Goal: Information Seeking & Learning: Compare options

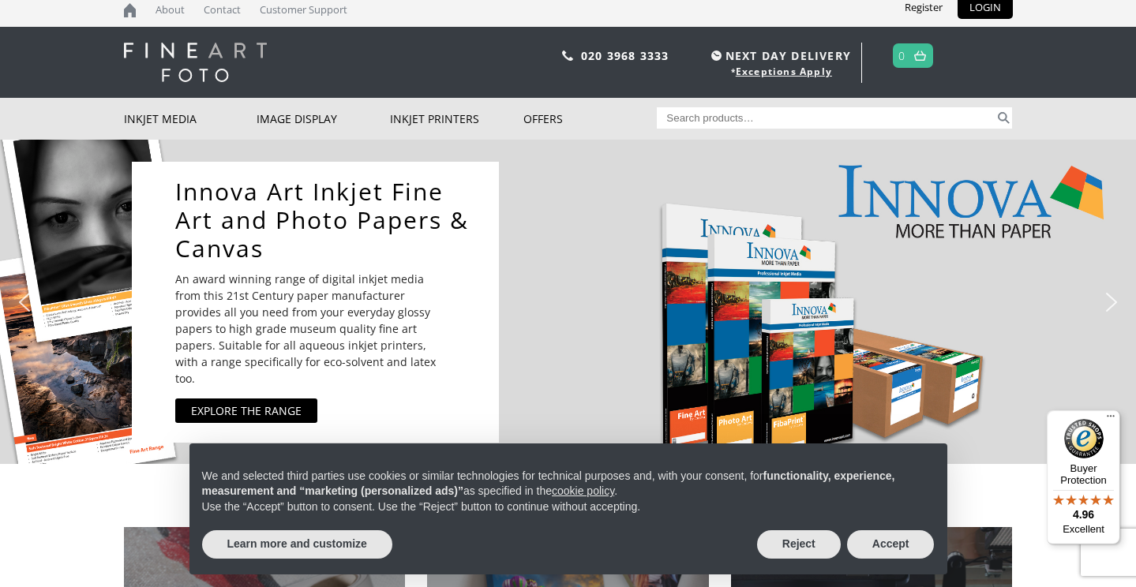
scroll to position [13, 0]
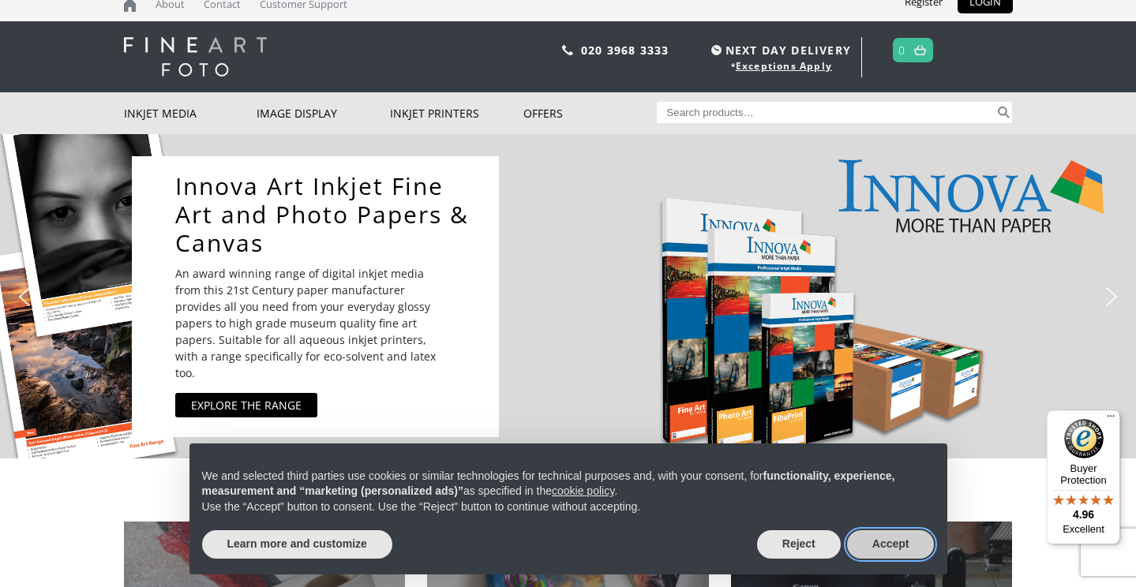
click at [890, 549] on button "Accept" at bounding box center [891, 545] width 88 height 28
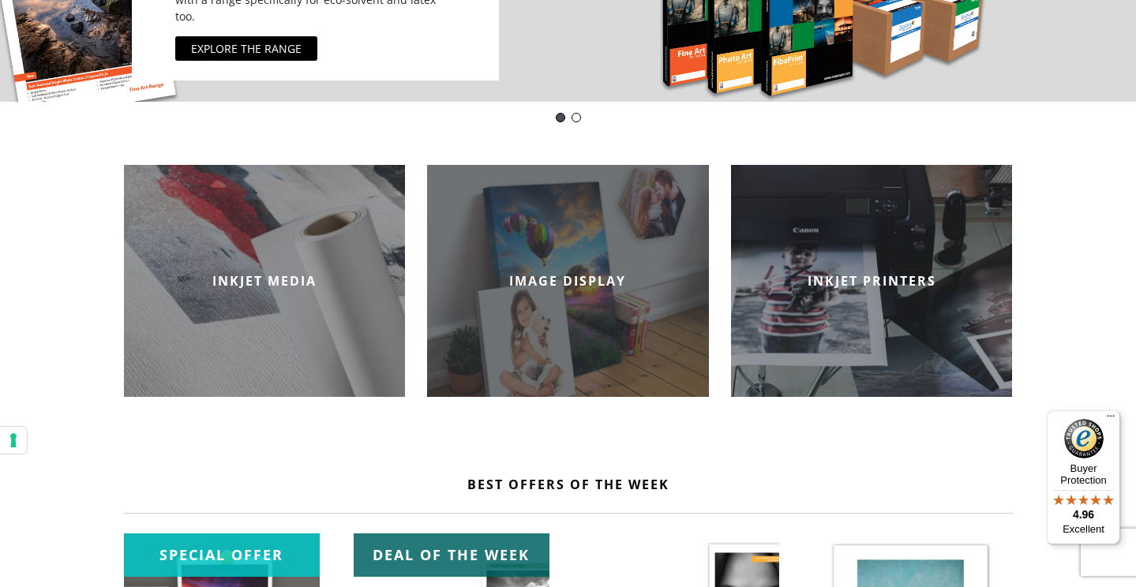
scroll to position [363, 0]
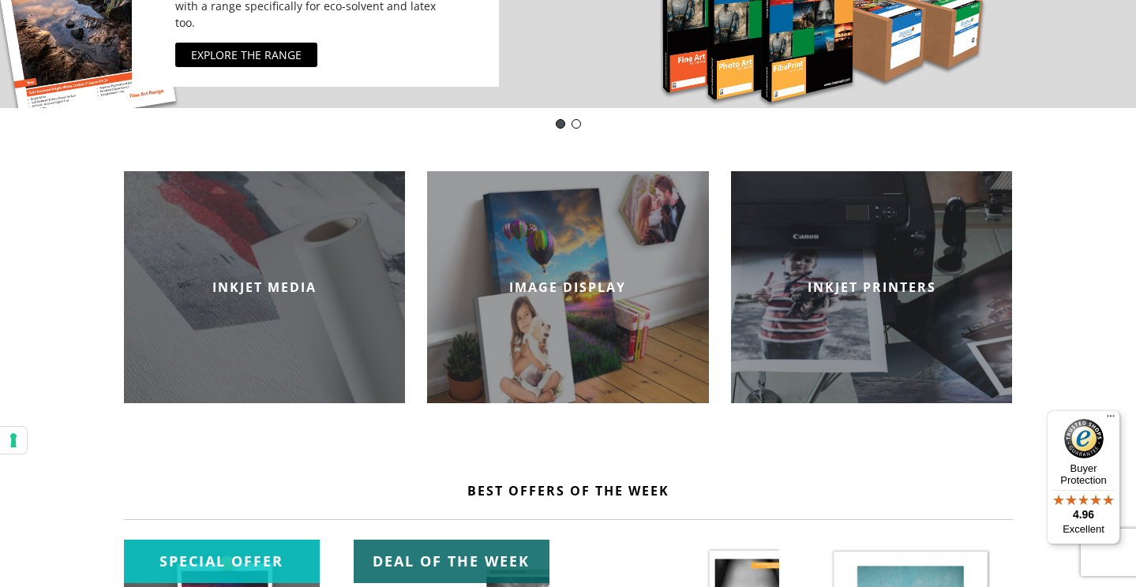
click at [246, 280] on h2 "INKJET MEDIA" at bounding box center [265, 287] width 282 height 17
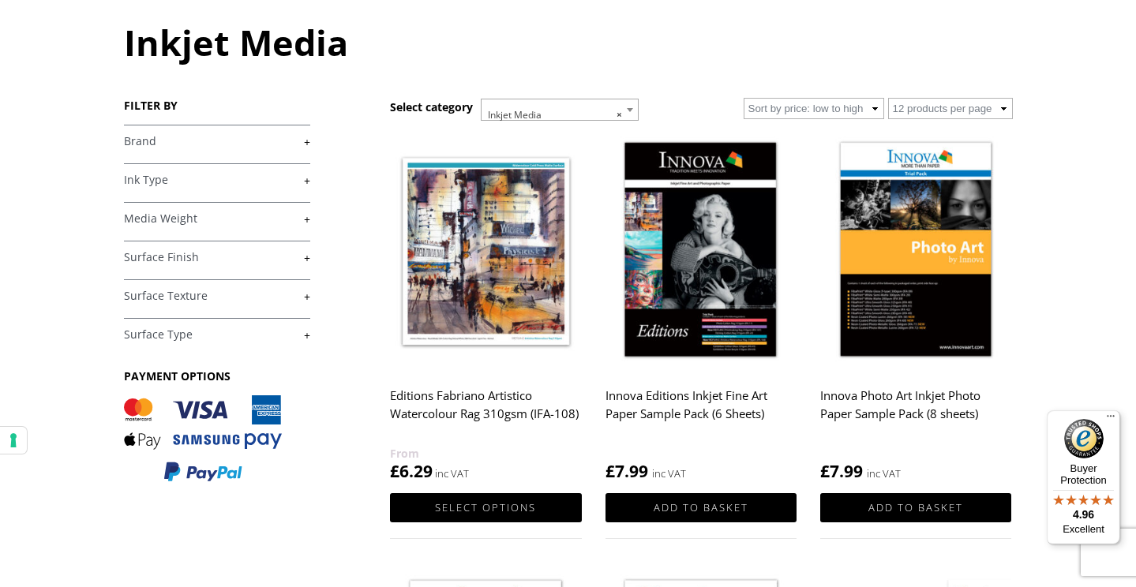
scroll to position [174, 0]
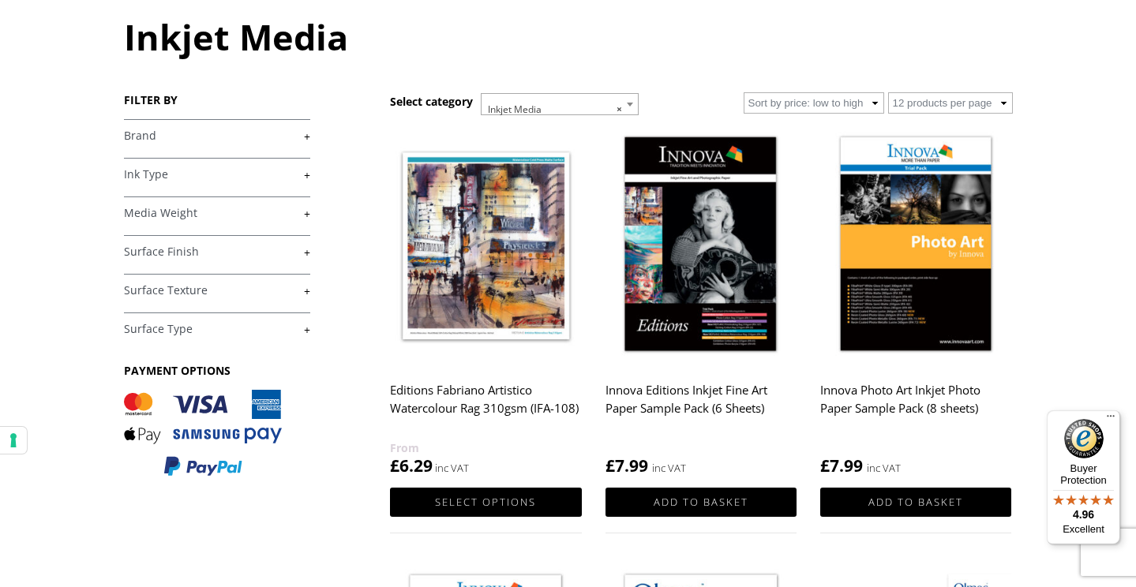
click at [168, 210] on link "+" at bounding box center [217, 213] width 186 height 15
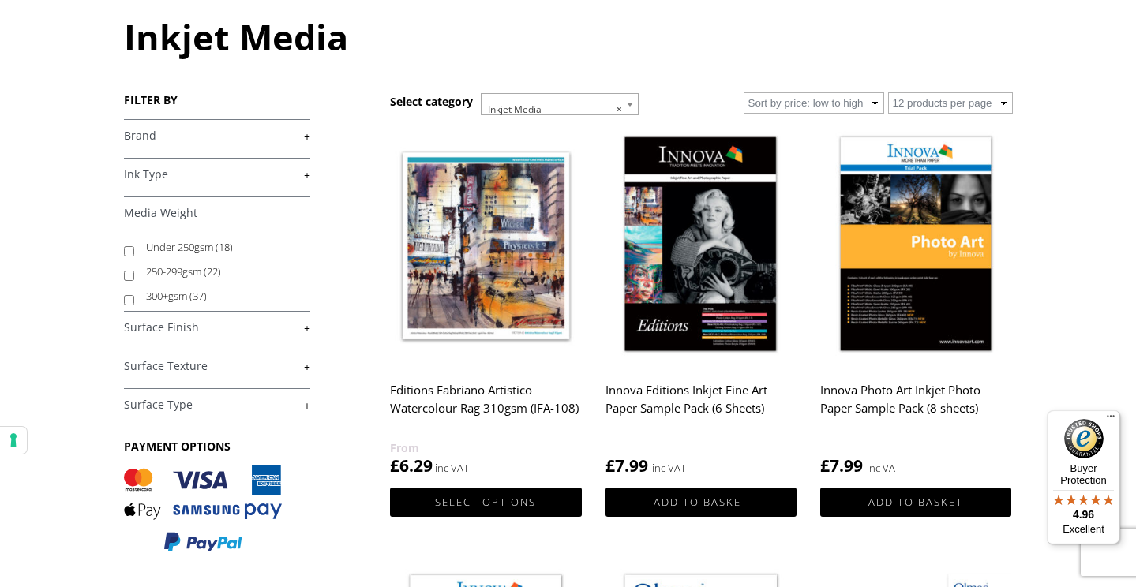
click at [162, 270] on label "250-299gsm (22)" at bounding box center [220, 272] width 149 height 24
click at [134, 271] on input "250-299gsm (22)" at bounding box center [129, 276] width 10 height 10
checkbox input "true"
click at [179, 325] on link "+" at bounding box center [217, 328] width 186 height 15
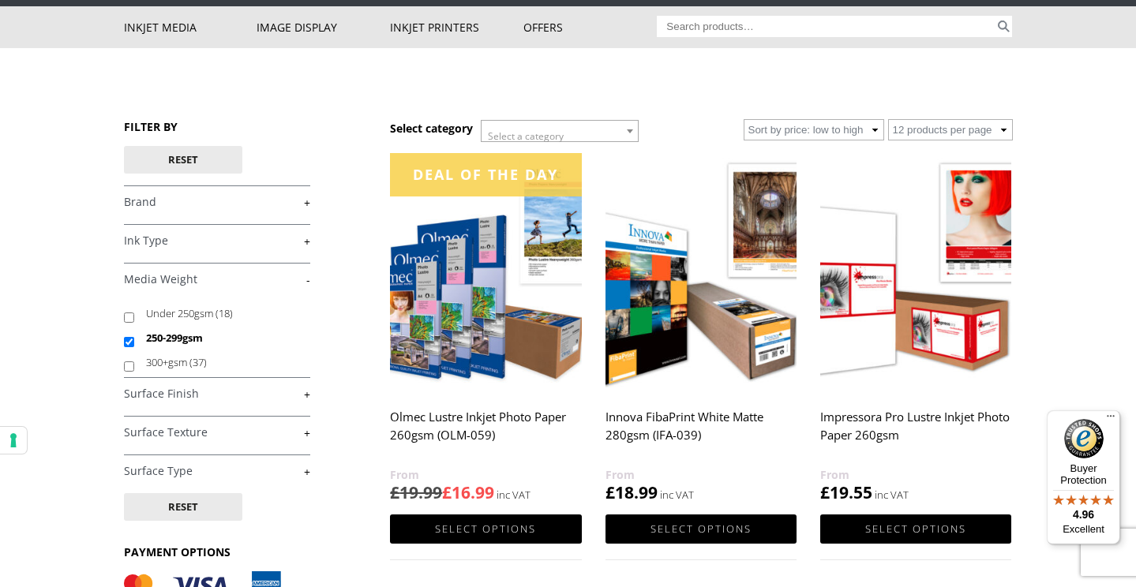
scroll to position [109, 0]
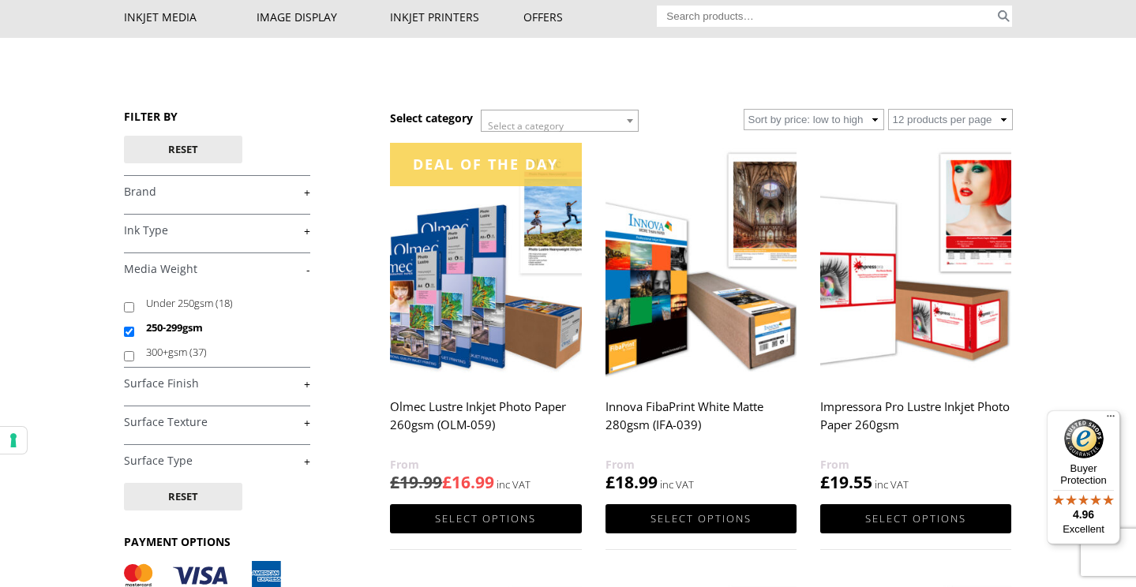
click at [307, 384] on link "+" at bounding box center [217, 384] width 186 height 15
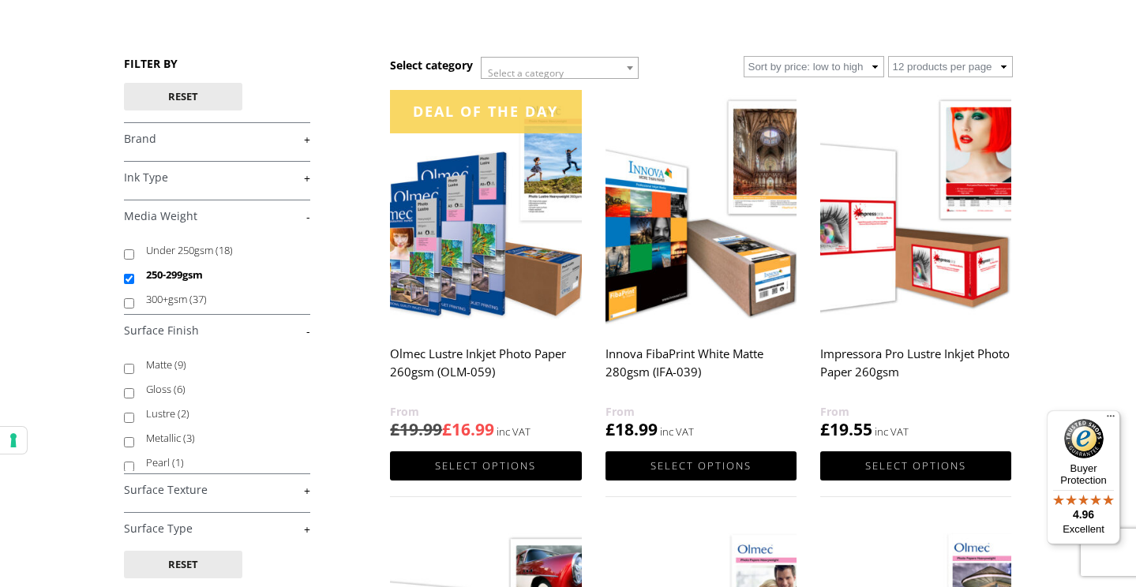
scroll to position [0, 0]
click at [129, 370] on input "Matte (9)" at bounding box center [129, 369] width 10 height 10
checkbox input "true"
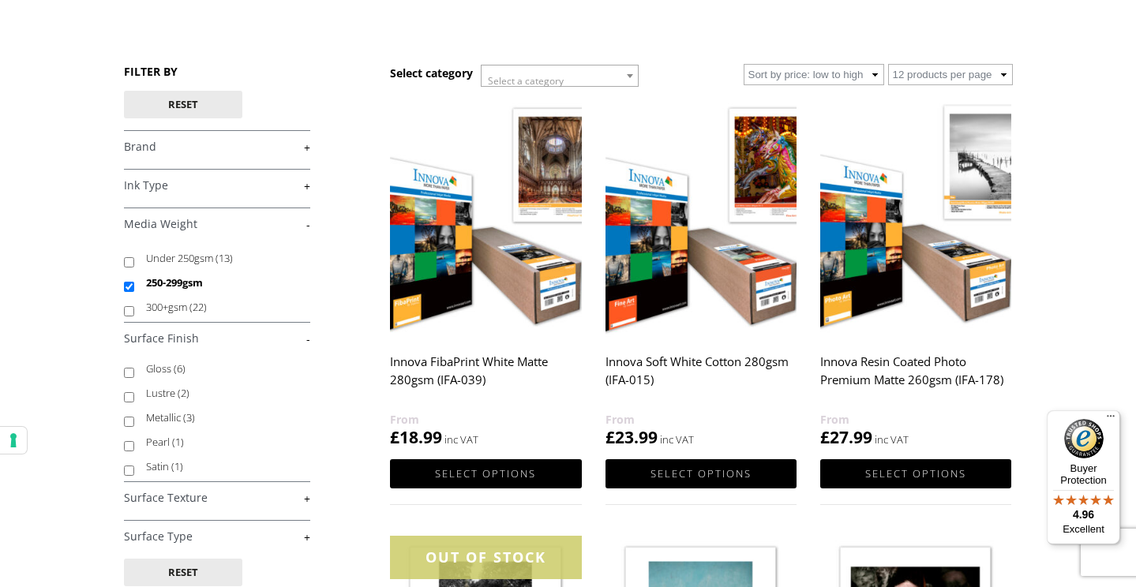
scroll to position [153, 0]
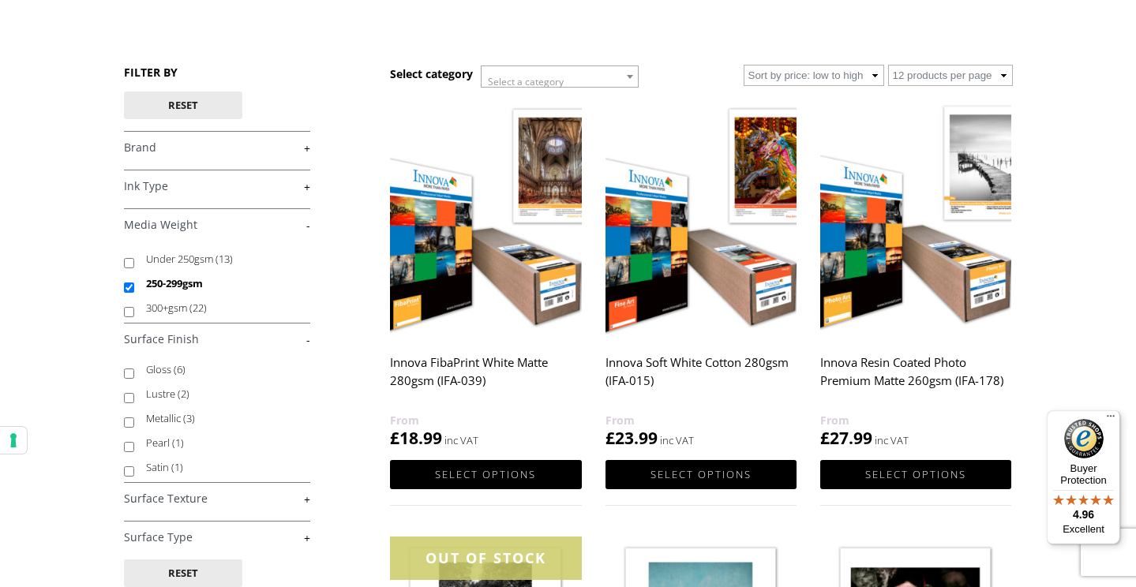
click at [130, 314] on input "300+gsm (22)" at bounding box center [129, 312] width 10 height 10
checkbox input "true"
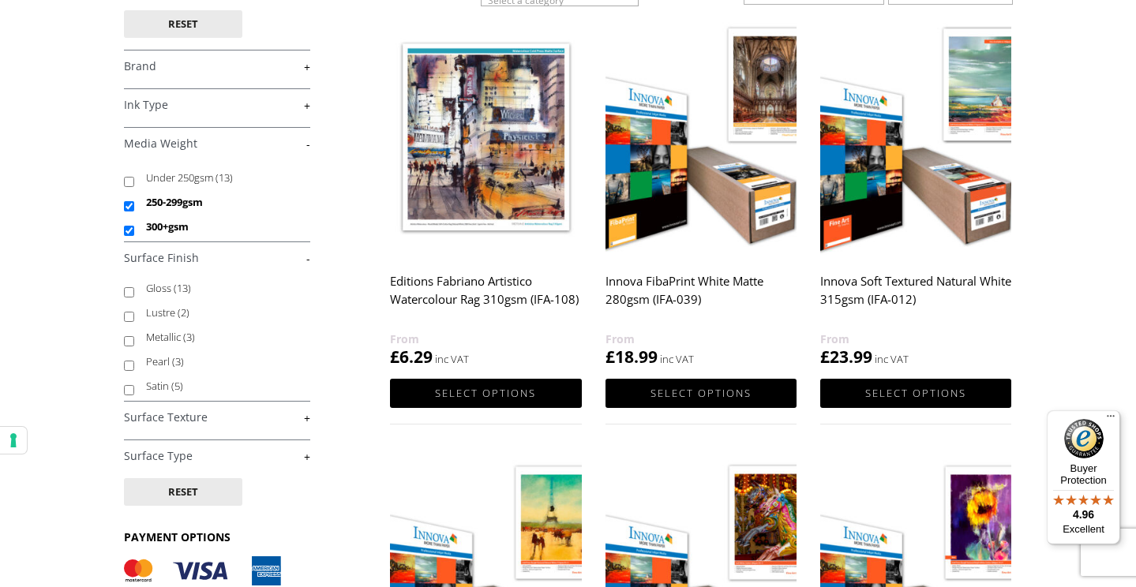
scroll to position [237, 0]
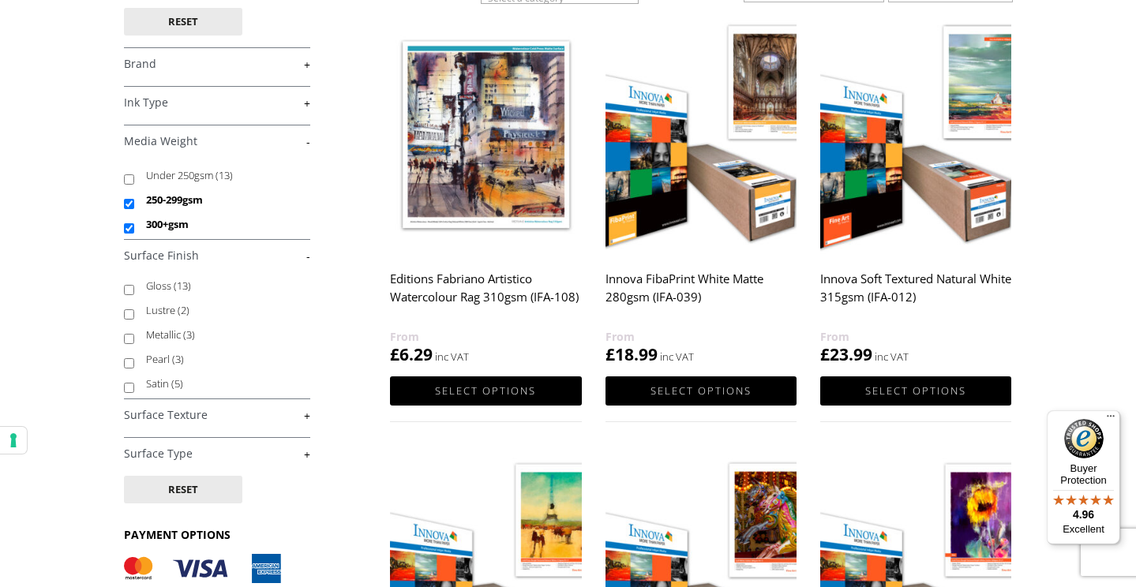
click at [306, 415] on link "+" at bounding box center [217, 415] width 186 height 15
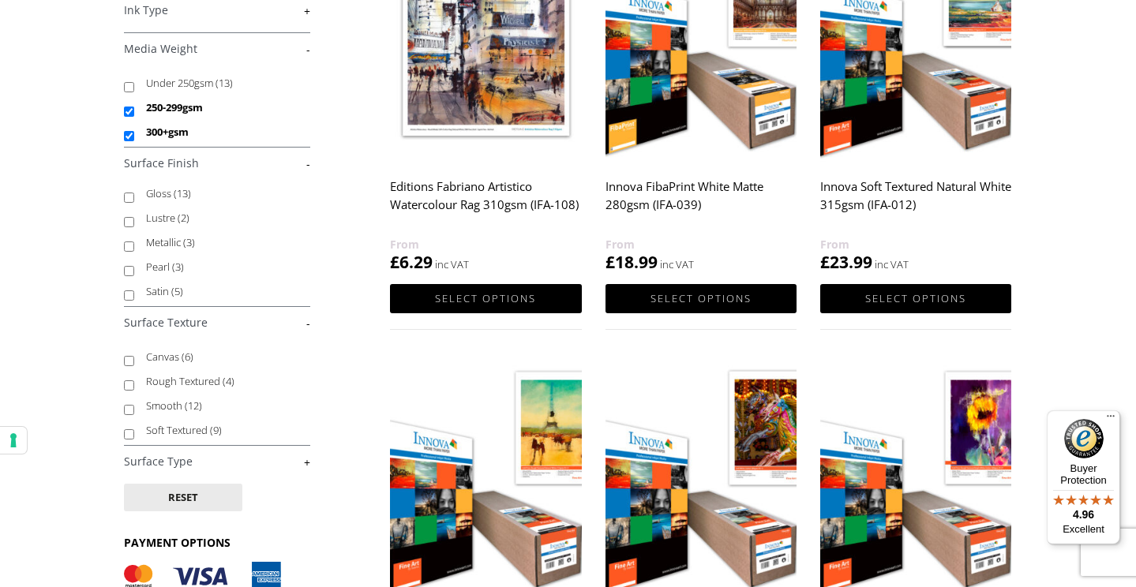
scroll to position [332, 0]
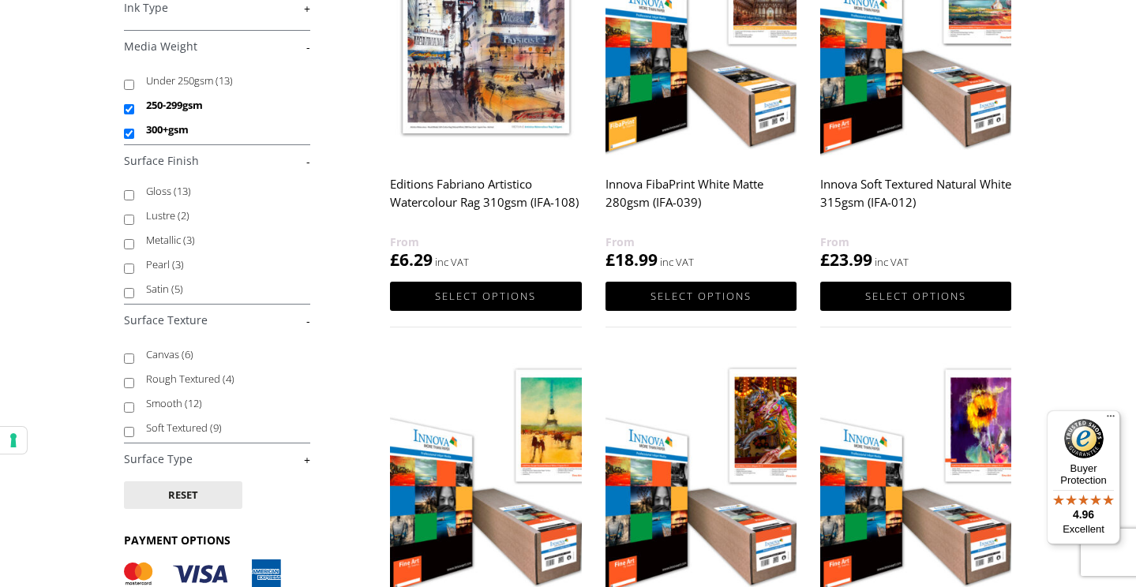
click at [128, 407] on input "Smooth (12)" at bounding box center [129, 408] width 10 height 10
checkbox input "true"
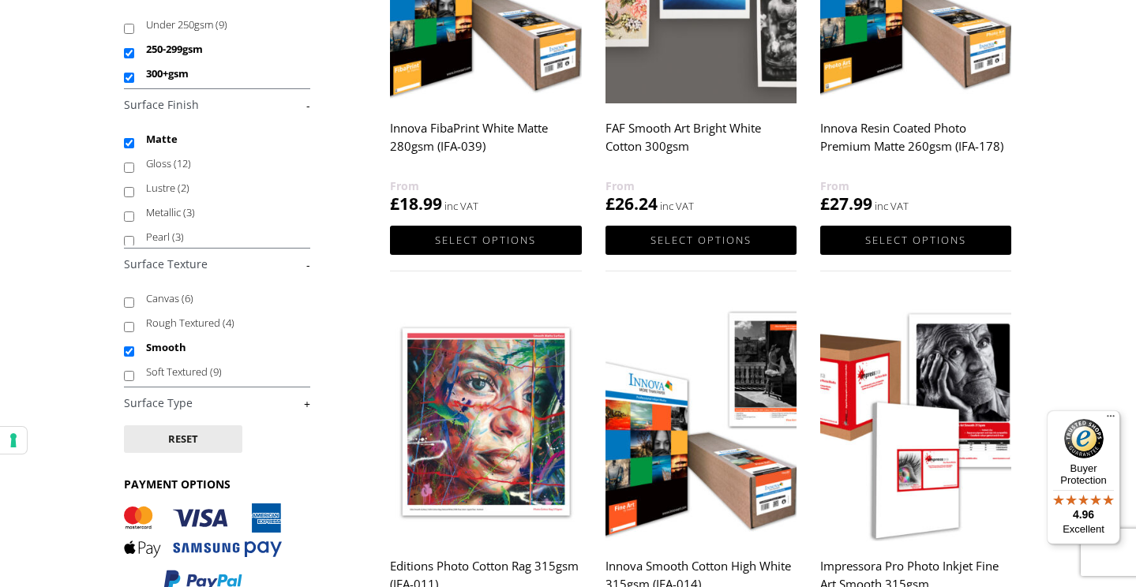
scroll to position [389, 0]
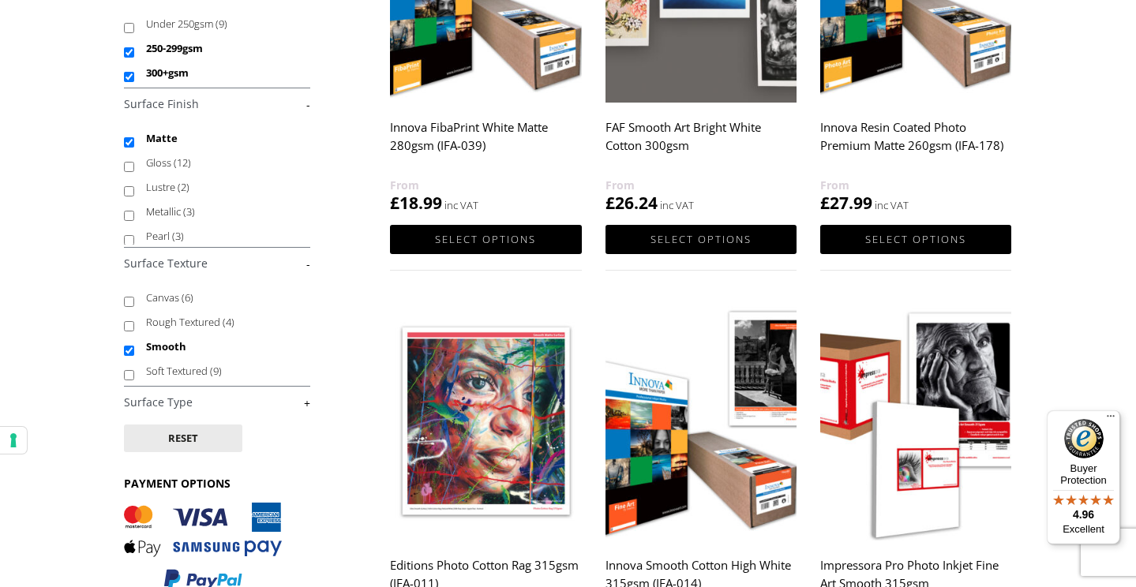
click at [126, 375] on input "Soft Textured (9)" at bounding box center [129, 375] width 10 height 10
checkbox input "true"
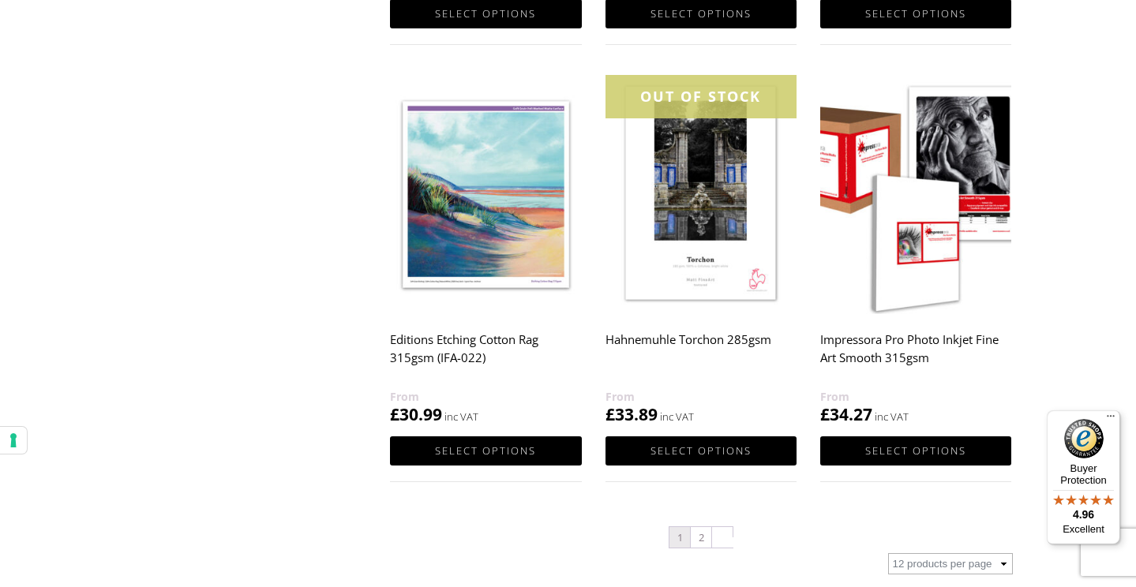
scroll to position [1486, 0]
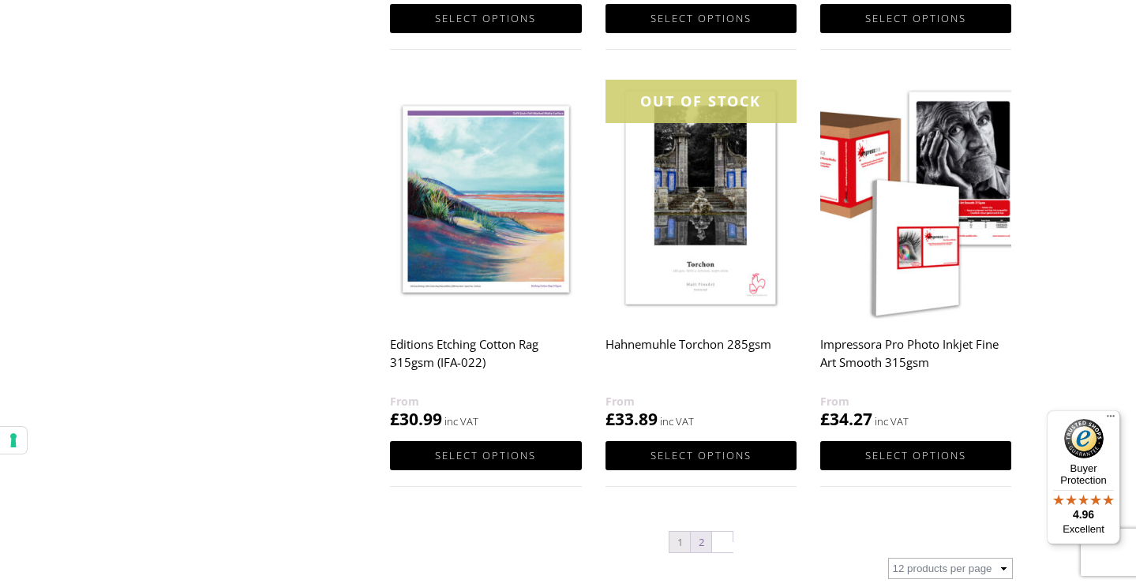
click at [701, 537] on link "2" at bounding box center [701, 542] width 21 height 21
